Goal: Task Accomplishment & Management: Use online tool/utility

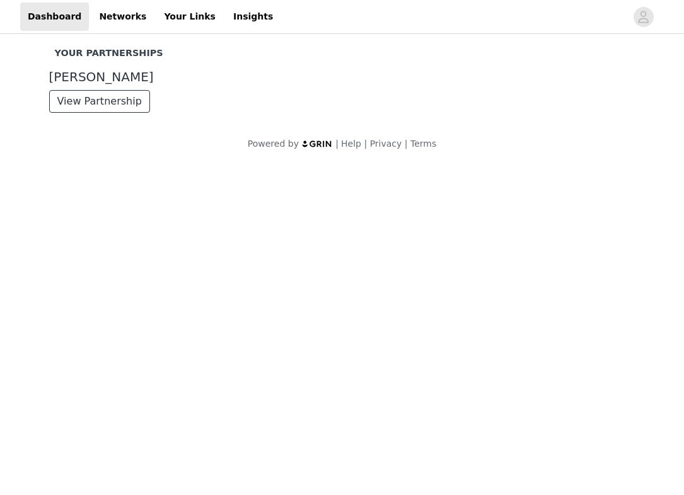
click at [125, 101] on button "View Partnership" at bounding box center [99, 101] width 101 height 23
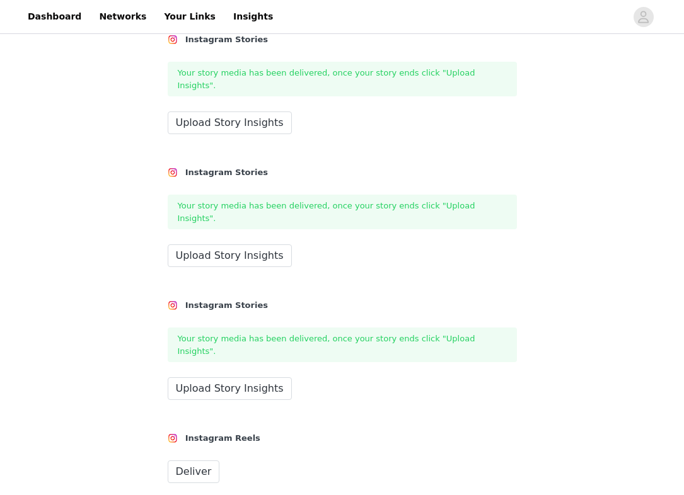
scroll to position [1435, 0]
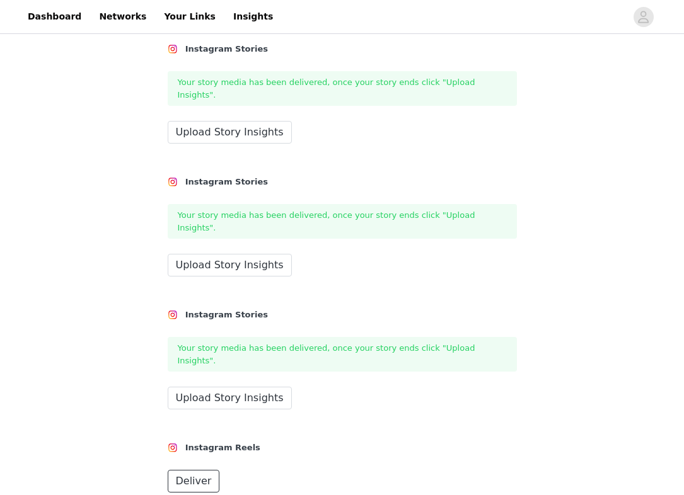
click at [198, 474] on span "Deliver" at bounding box center [194, 481] width 36 height 15
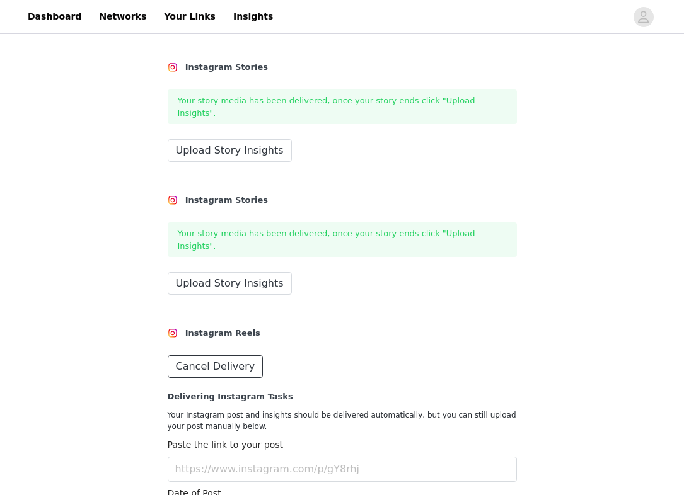
scroll to position [1560, 0]
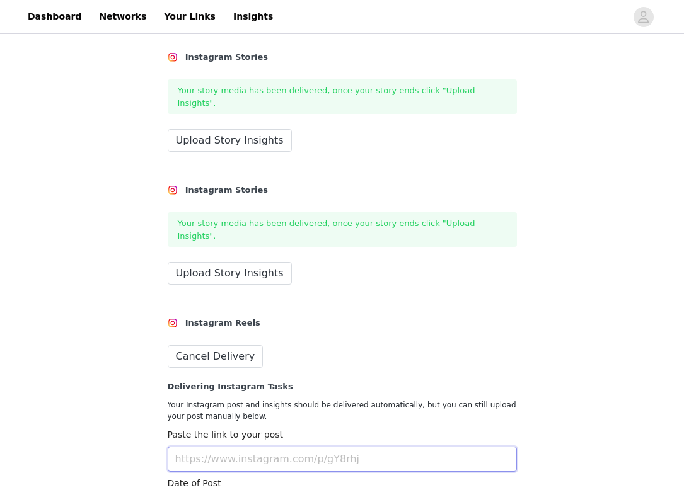
click at [245, 447] on input "text" at bounding box center [342, 459] width 349 height 25
paste input "[URL][DOMAIN_NAME]"
type input "[URL][DOMAIN_NAME]"
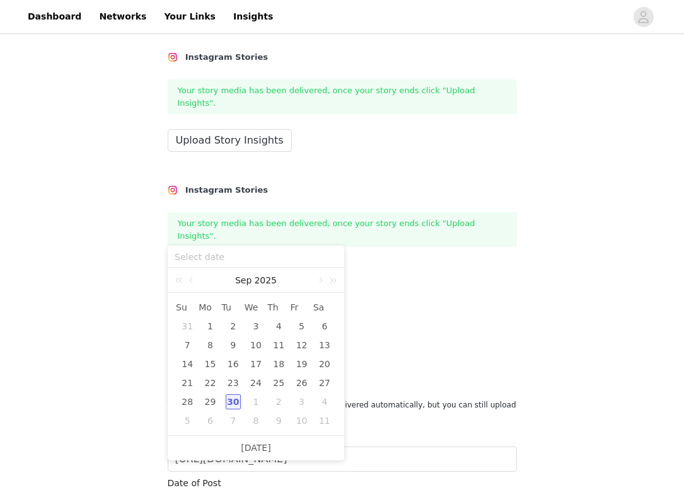
click at [231, 397] on div "30" at bounding box center [233, 401] width 15 height 15
type input "[DATE]"
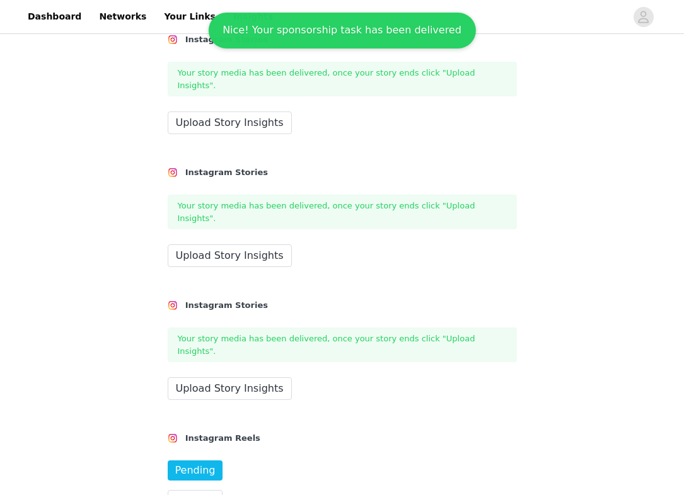
scroll to position [1474, 0]
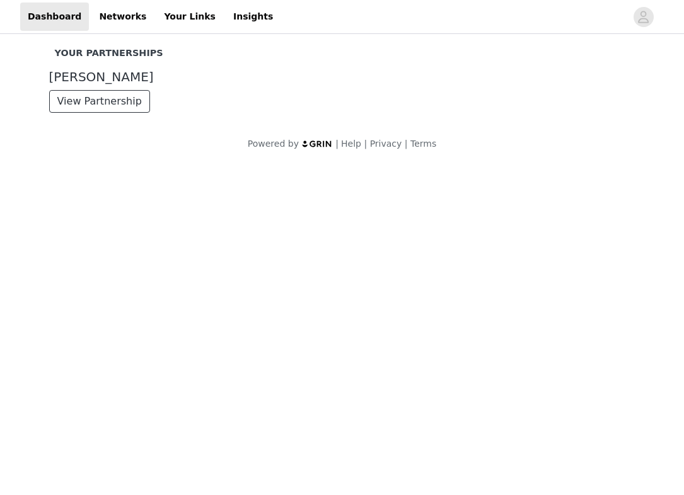
click at [97, 110] on button "View Partnership" at bounding box center [99, 101] width 101 height 23
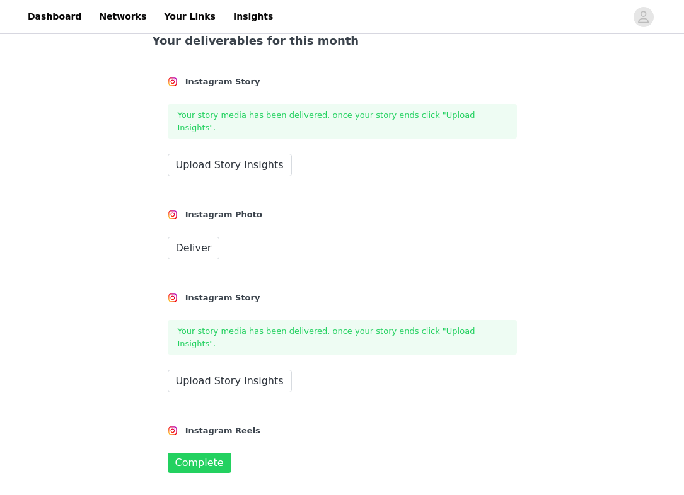
scroll to position [1296, 0]
click at [181, 240] on span "Deliver" at bounding box center [194, 247] width 36 height 15
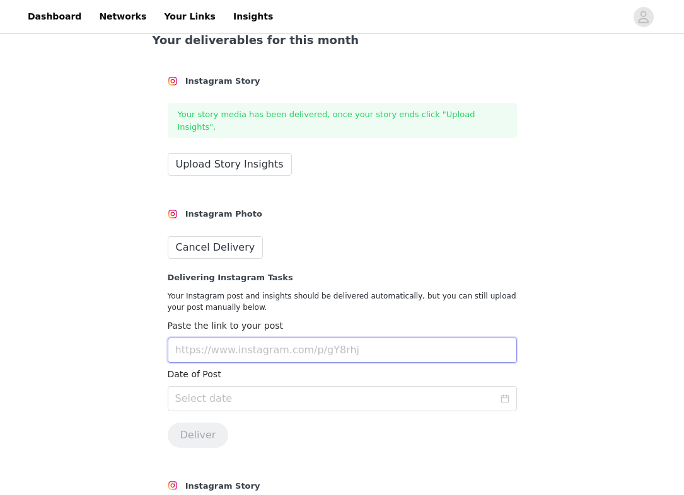
click at [223, 343] on input "text" at bounding box center [342, 350] width 349 height 25
paste input "[URL][DOMAIN_NAME]"
type input "[URL][DOMAIN_NAME]"
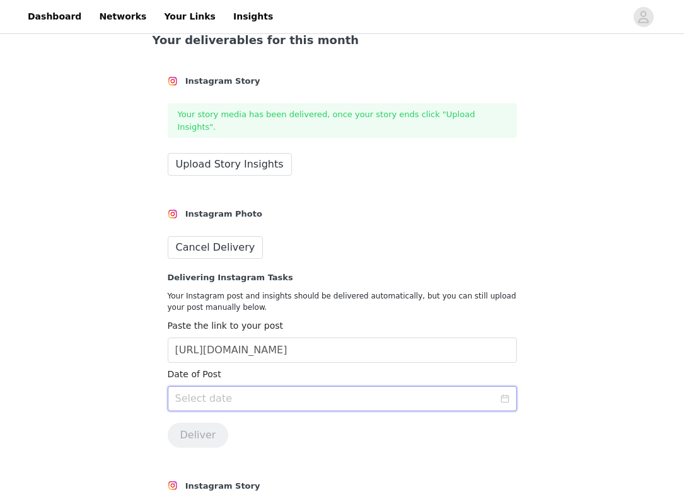
click at [245, 386] on input at bounding box center [342, 398] width 349 height 25
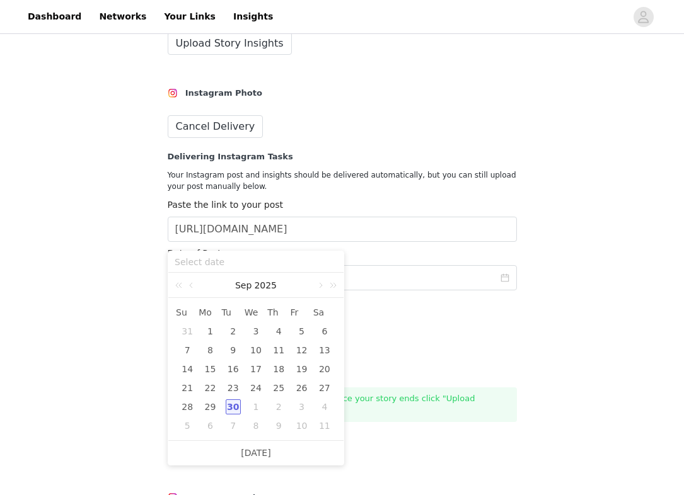
scroll to position [1421, 0]
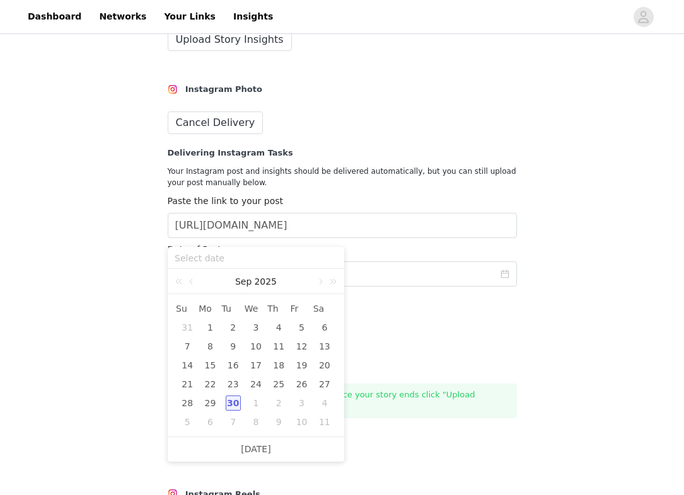
click at [234, 404] on div "30" at bounding box center [233, 403] width 15 height 15
type input "[DATE]"
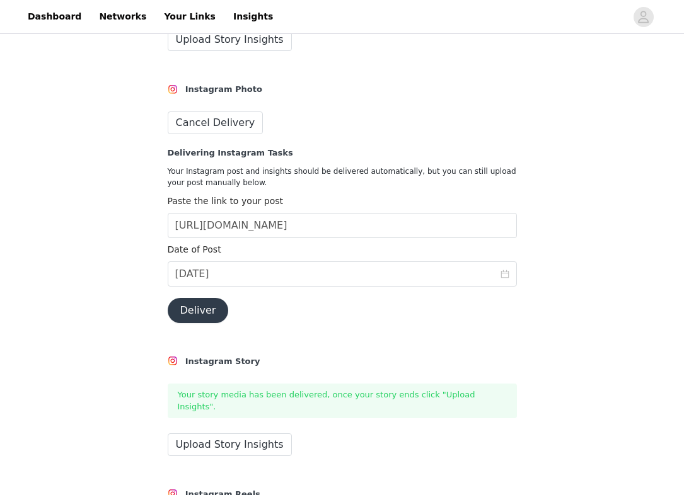
click at [209, 299] on button "Deliver" at bounding box center [198, 310] width 61 height 25
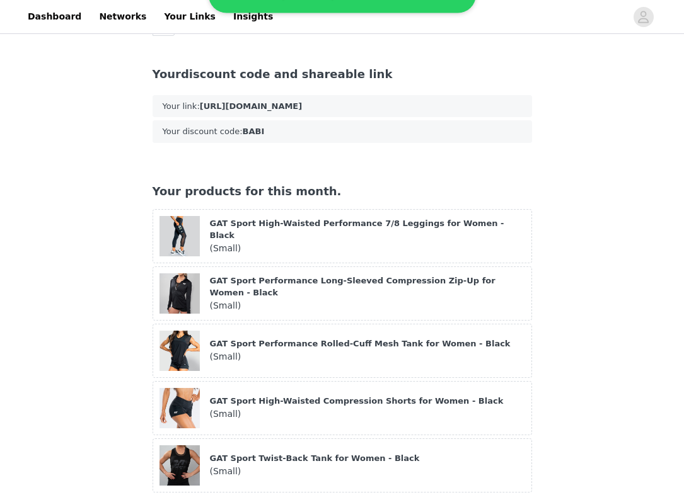
scroll to position [0, 0]
